Goal: Transaction & Acquisition: Purchase product/service

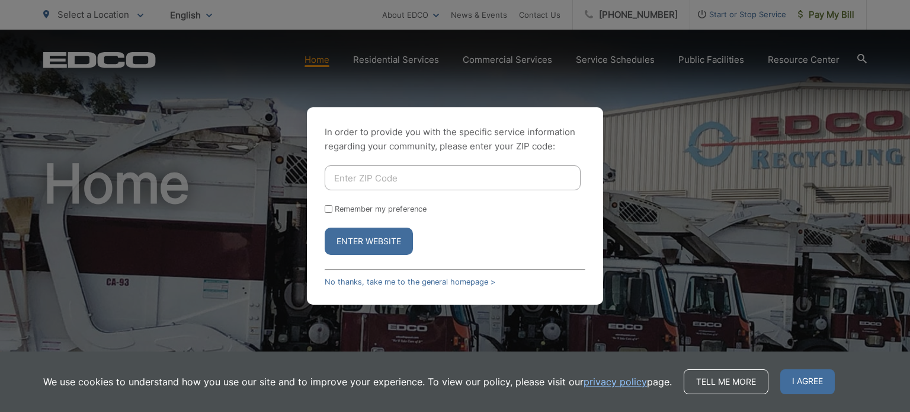
click at [401, 177] on input "Enter ZIP Code" at bounding box center [453, 177] width 256 height 25
type input "92101"
click at [386, 240] on button "Enter Website" at bounding box center [369, 241] width 88 height 27
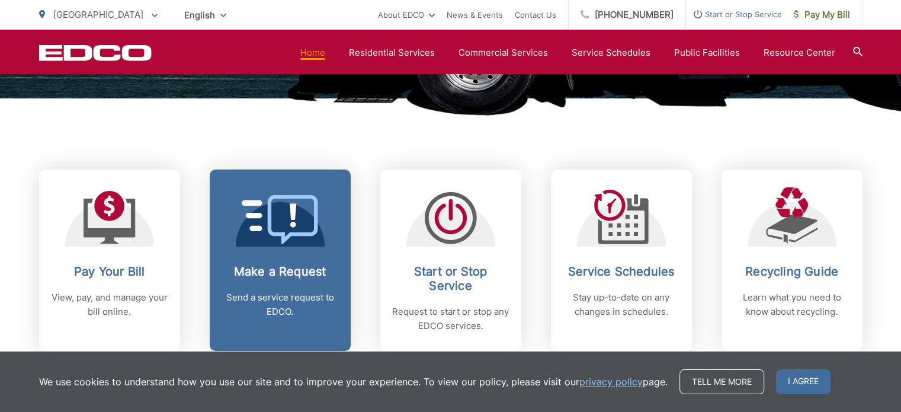
scroll to position [415, 0]
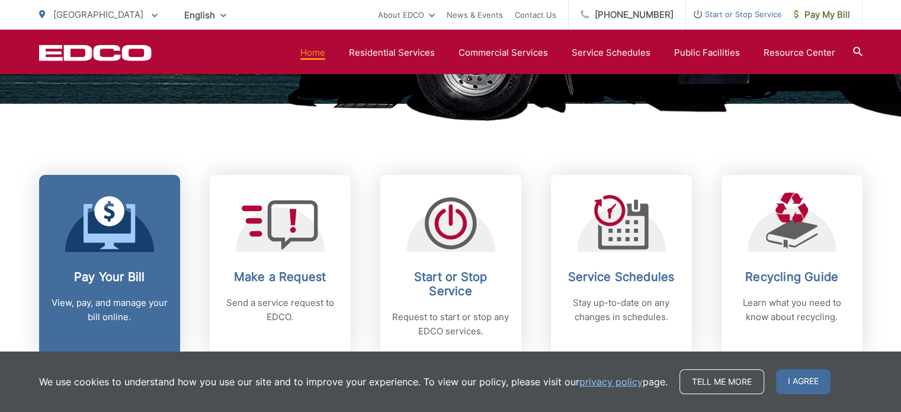
click at [125, 240] on icon at bounding box center [110, 226] width 52 height 45
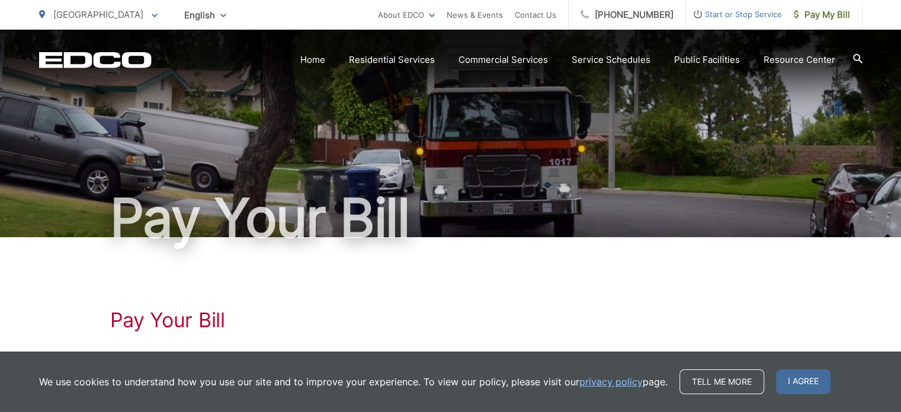
drag, startPoint x: 819, startPoint y: 383, endPoint x: 809, endPoint y: 380, distance: 9.8
click at [818, 383] on span "I agree" at bounding box center [803, 381] width 55 height 25
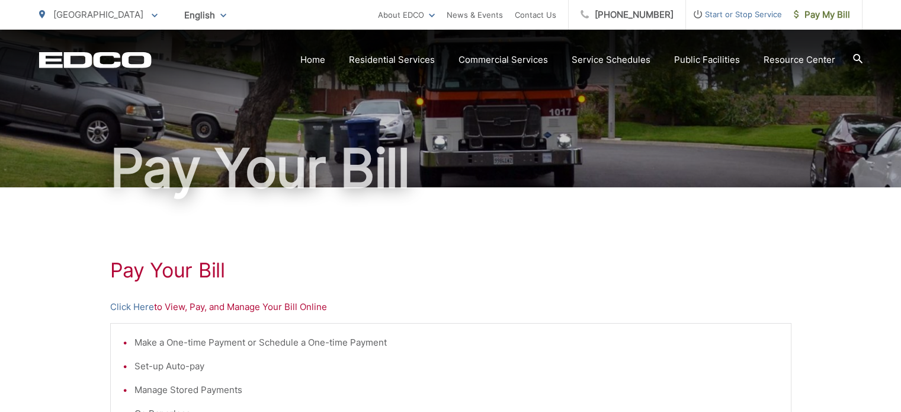
scroll to position [119, 0]
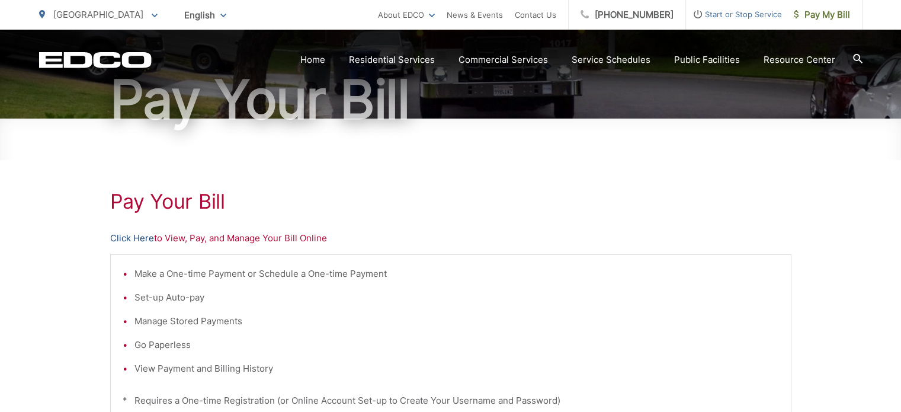
click at [134, 237] on link "Click Here" at bounding box center [132, 238] width 44 height 14
